Goal: Navigation & Orientation: Find specific page/section

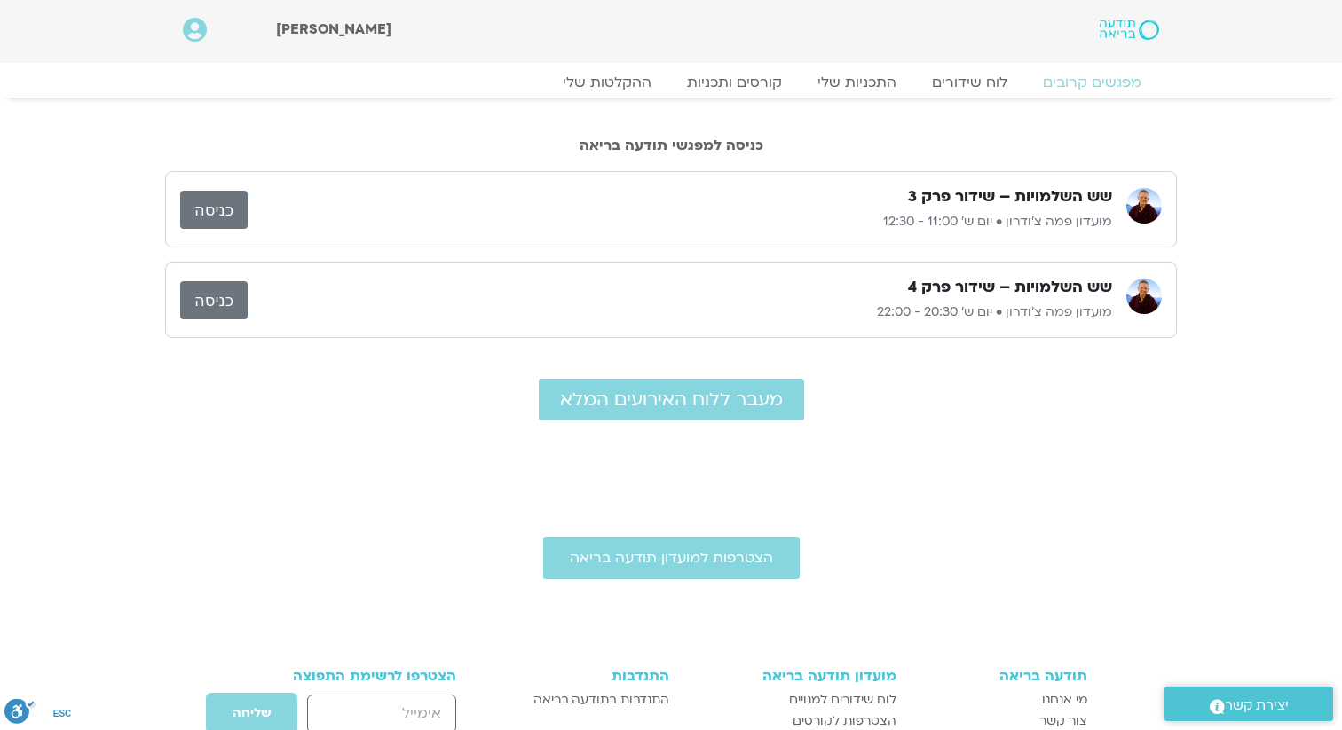
click at [212, 295] on link "כניסה" at bounding box center [213, 300] width 67 height 38
click at [209, 301] on link "כניסה" at bounding box center [213, 300] width 67 height 38
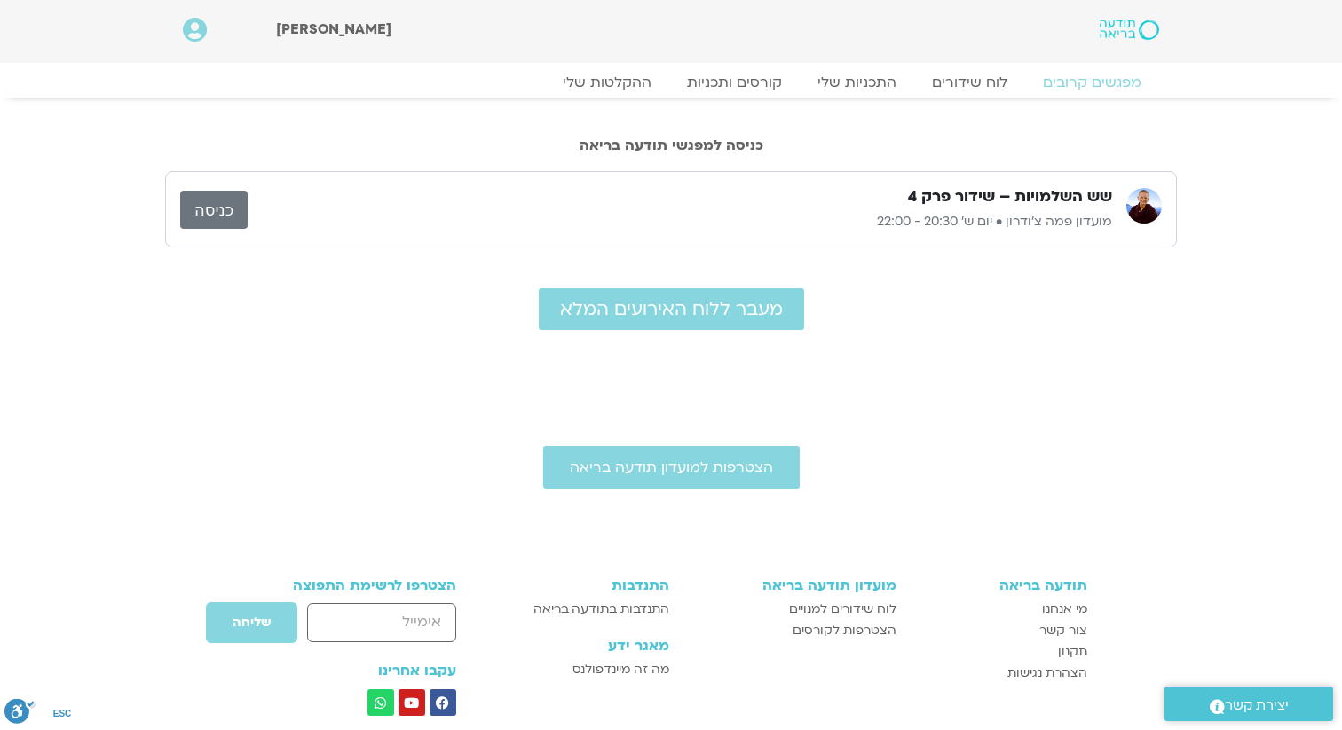
click at [227, 206] on link "כניסה" at bounding box center [213, 210] width 67 height 38
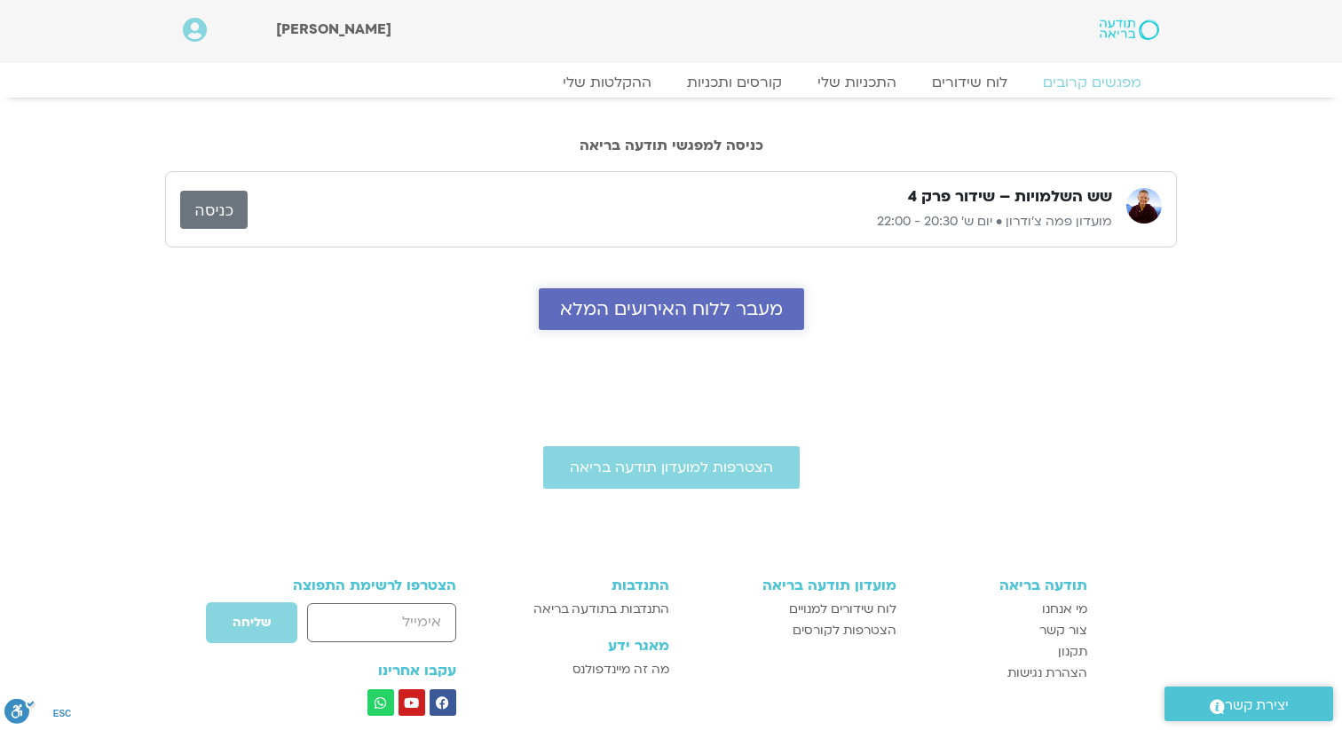
click at [690, 305] on span "מעבר ללוח האירועים המלא" at bounding box center [671, 309] width 223 height 20
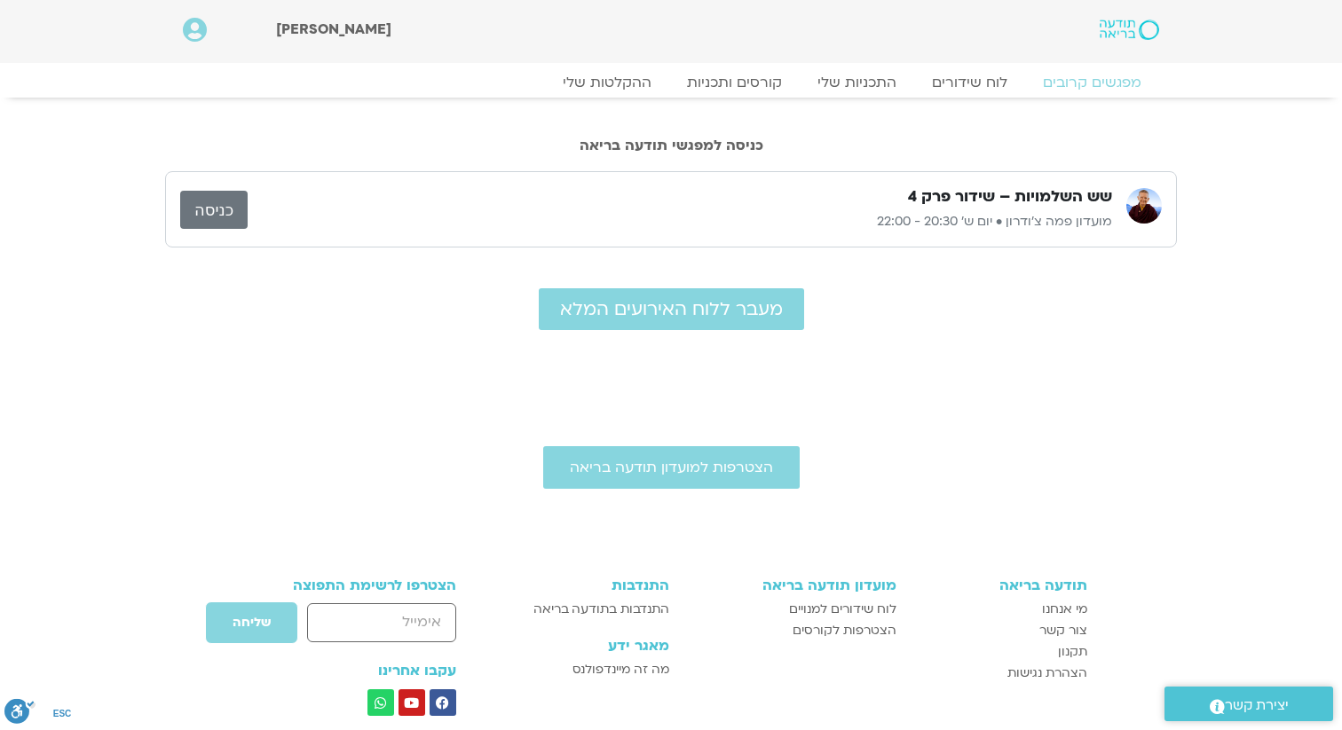
click at [222, 209] on link "כניסה" at bounding box center [213, 210] width 67 height 38
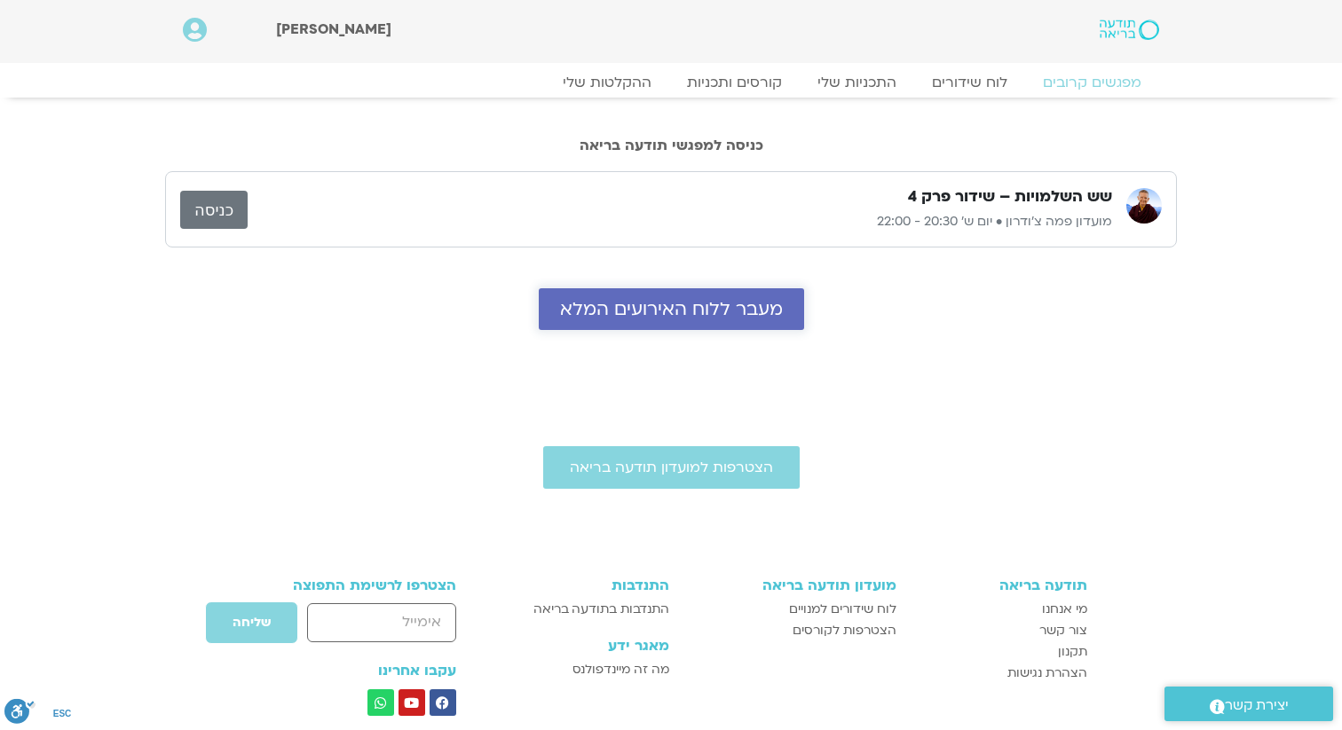
click at [712, 309] on span "מעבר ללוח האירועים המלא" at bounding box center [671, 309] width 223 height 20
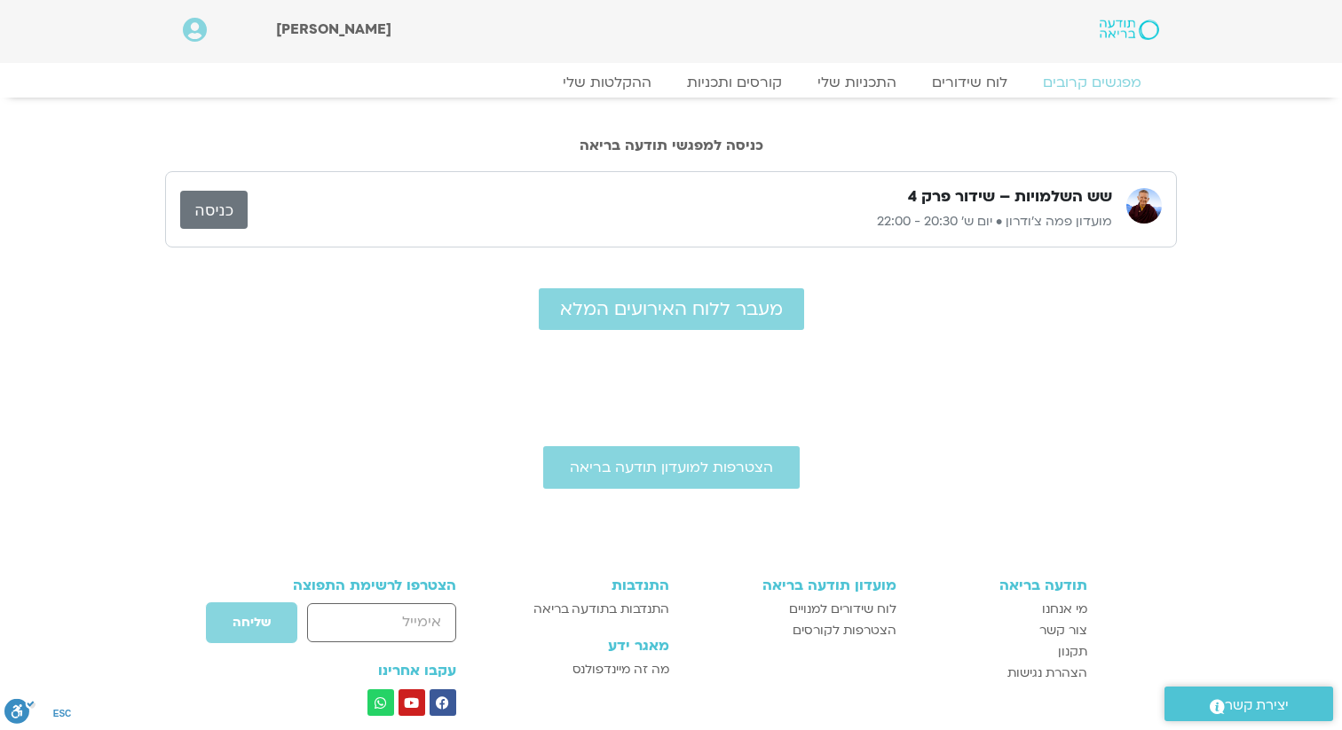
click at [214, 205] on link "כניסה" at bounding box center [213, 210] width 67 height 38
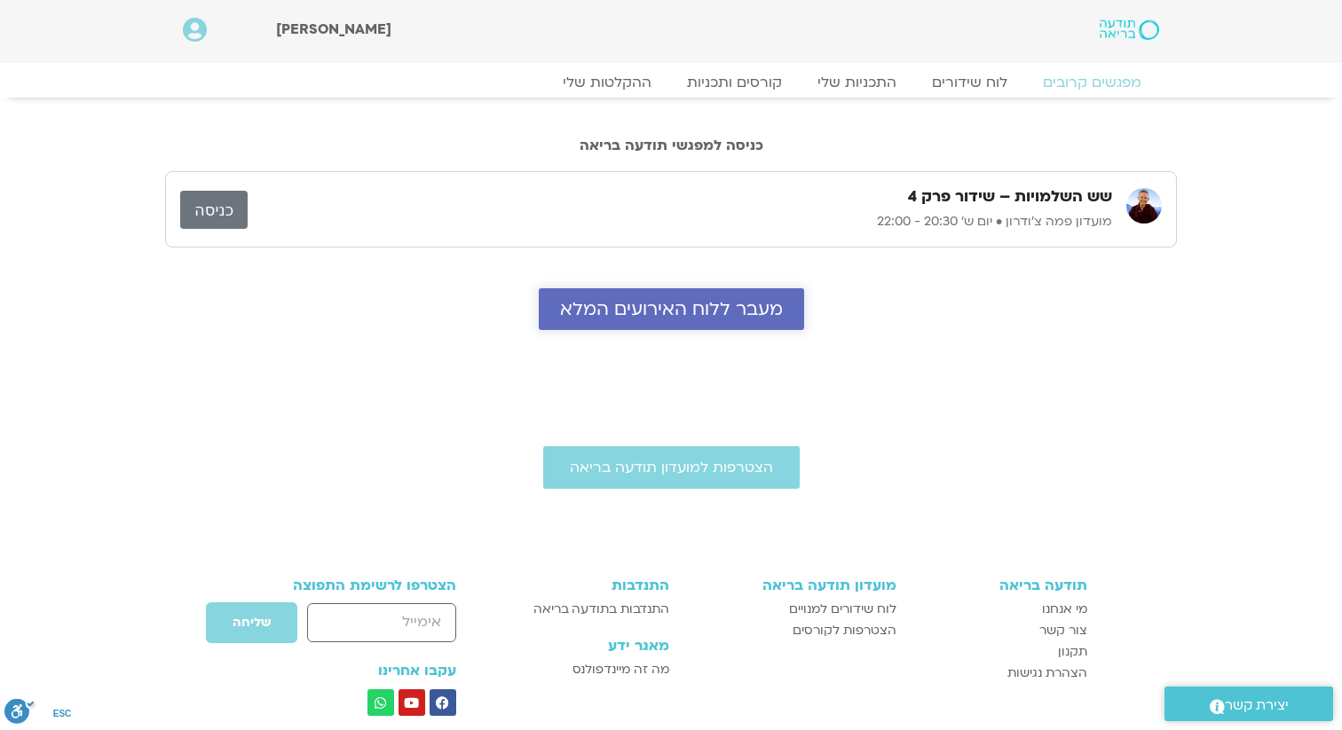
click at [689, 308] on span "מעבר ללוח האירועים המלא" at bounding box center [671, 309] width 223 height 20
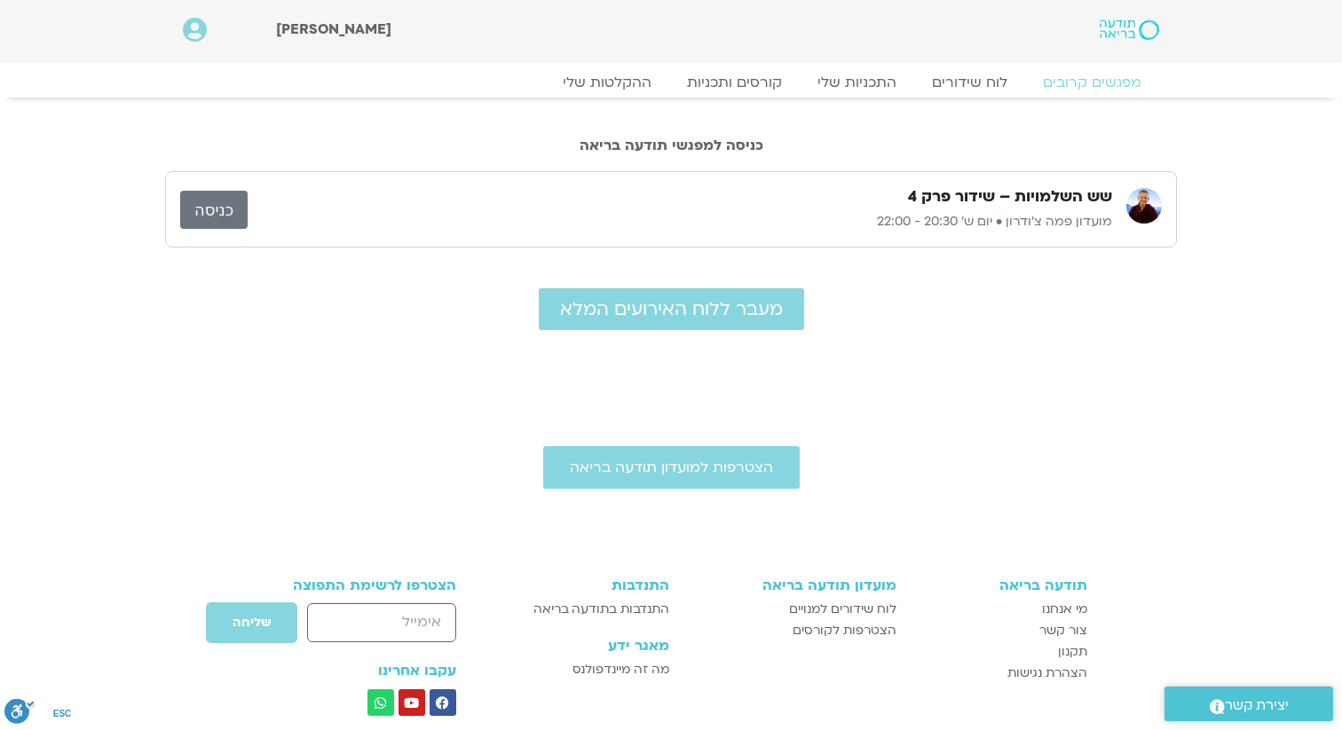
click at [218, 208] on link "כניסה" at bounding box center [213, 210] width 67 height 38
click at [217, 208] on link "כניסה" at bounding box center [213, 210] width 67 height 38
click at [201, 206] on link "כניסה" at bounding box center [213, 210] width 67 height 38
